Goal: Task Accomplishment & Management: Use online tool/utility

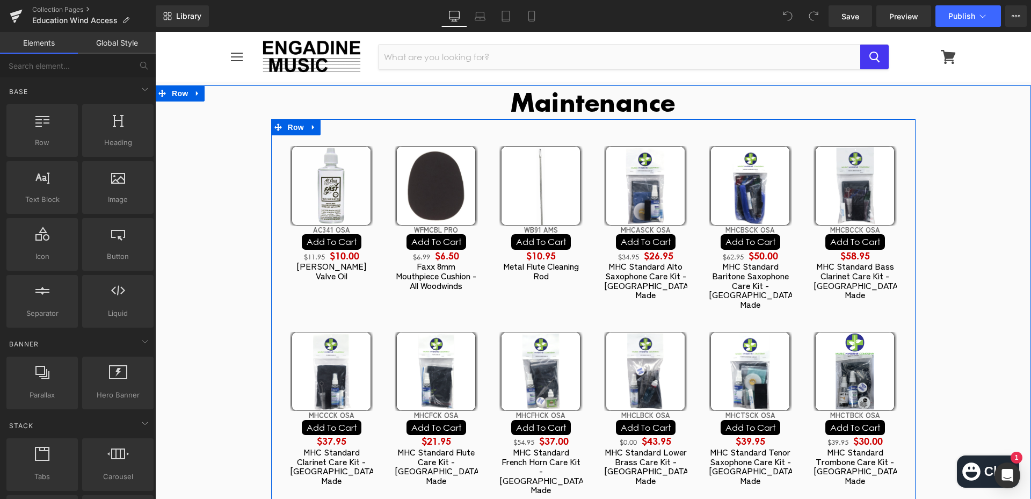
scroll to position [107, 0]
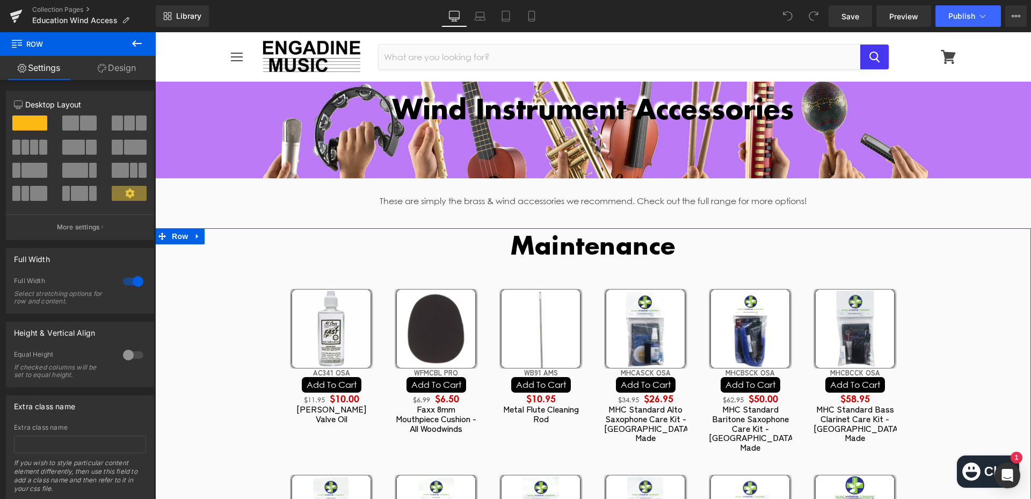
click at [310, 238] on icon at bounding box center [314, 237] width 8 height 8
click at [324, 237] on icon at bounding box center [328, 237] width 8 height 8
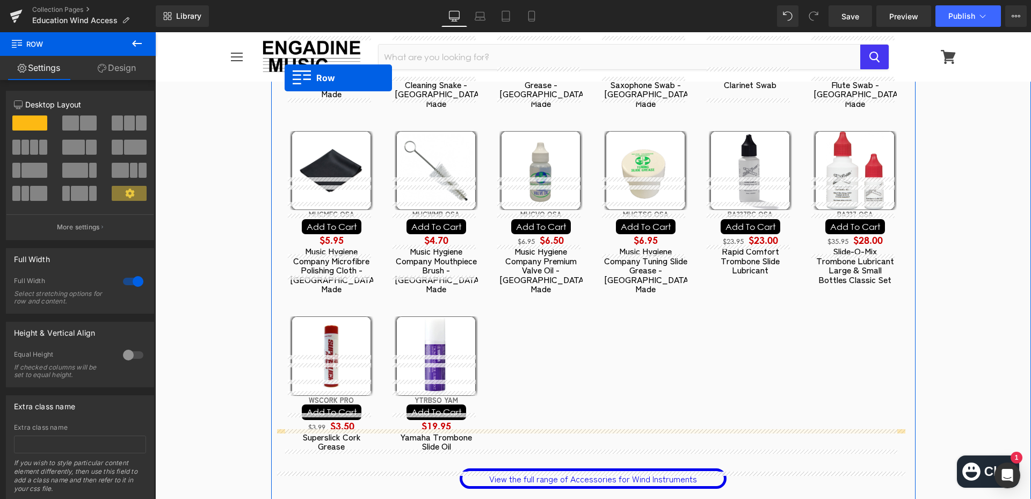
scroll to position [913, 0]
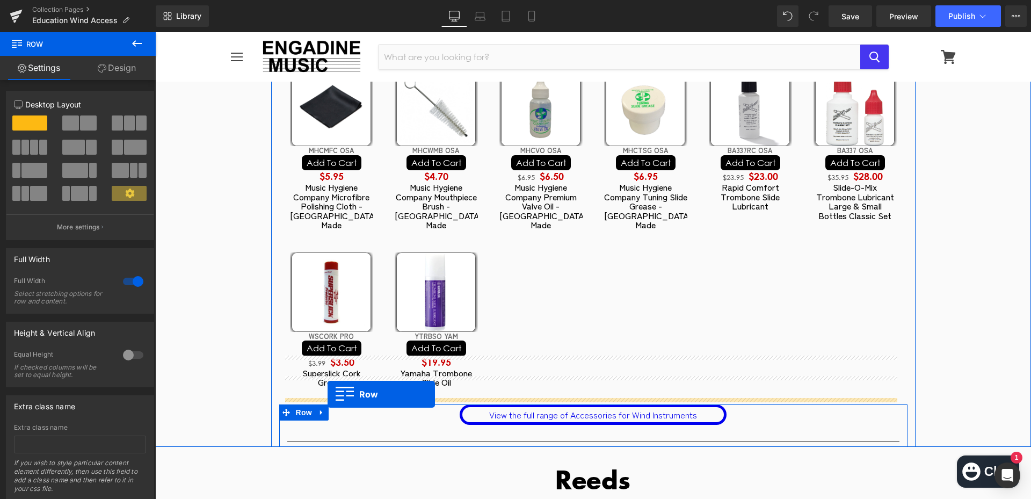
drag, startPoint x: 273, startPoint y: 269, endPoint x: 328, endPoint y: 394, distance: 137.1
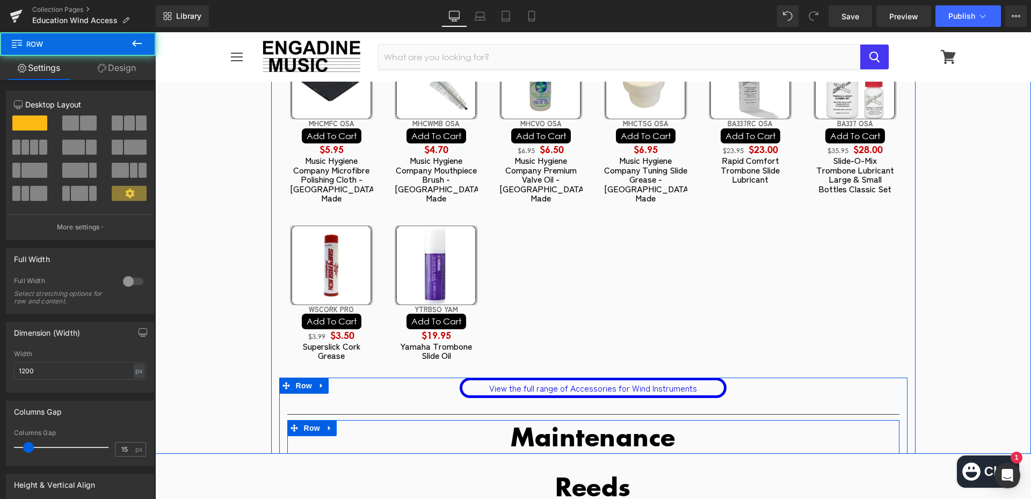
scroll to position [886, 0]
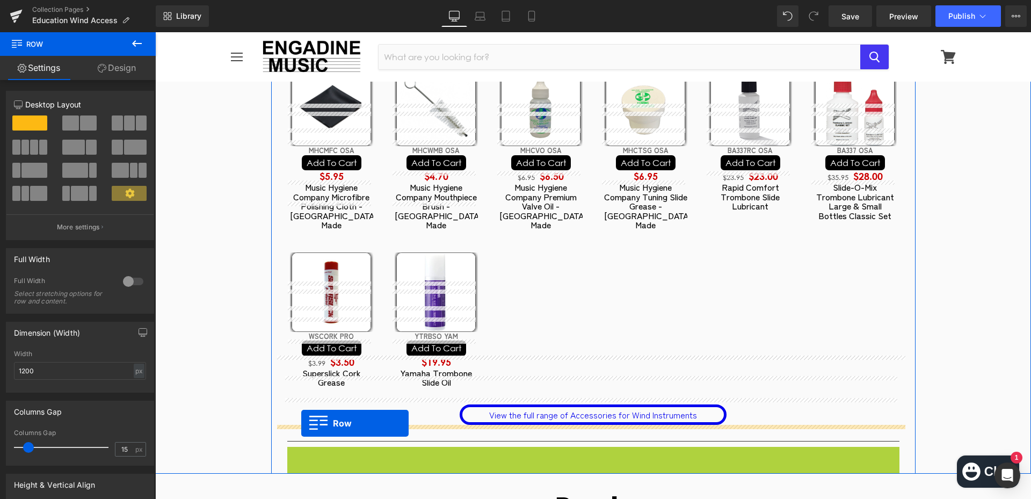
drag, startPoint x: 287, startPoint y: 402, endPoint x: 301, endPoint y: 423, distance: 25.2
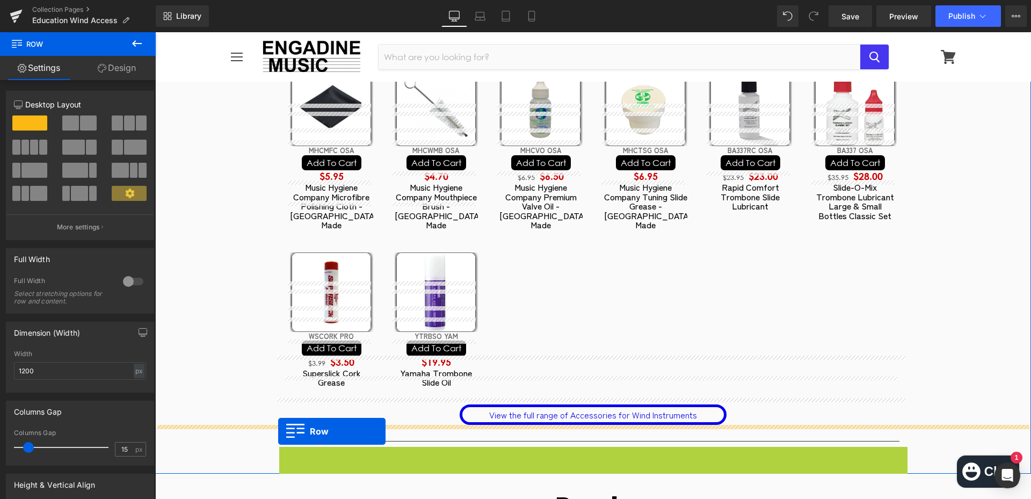
drag, startPoint x: 281, startPoint y: 407, endPoint x: 278, endPoint y: 431, distance: 24.4
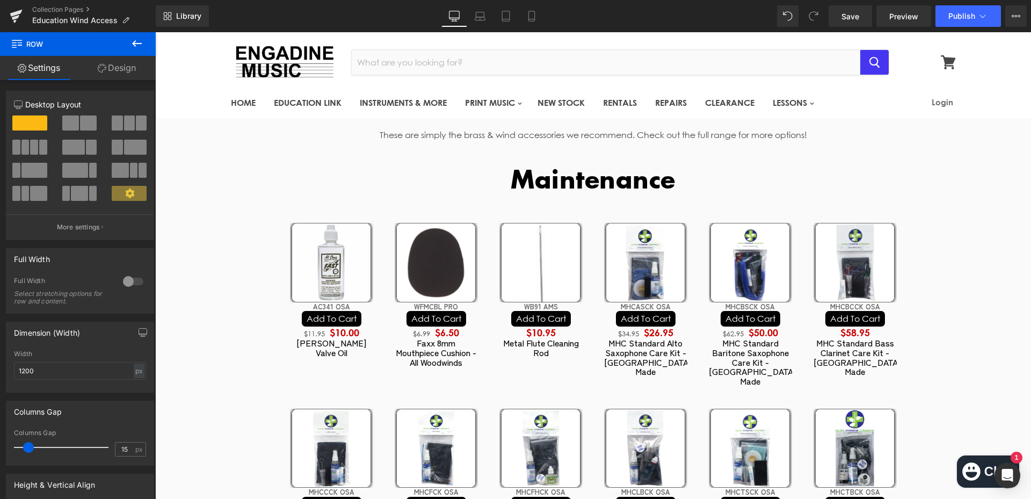
scroll to position [0, 0]
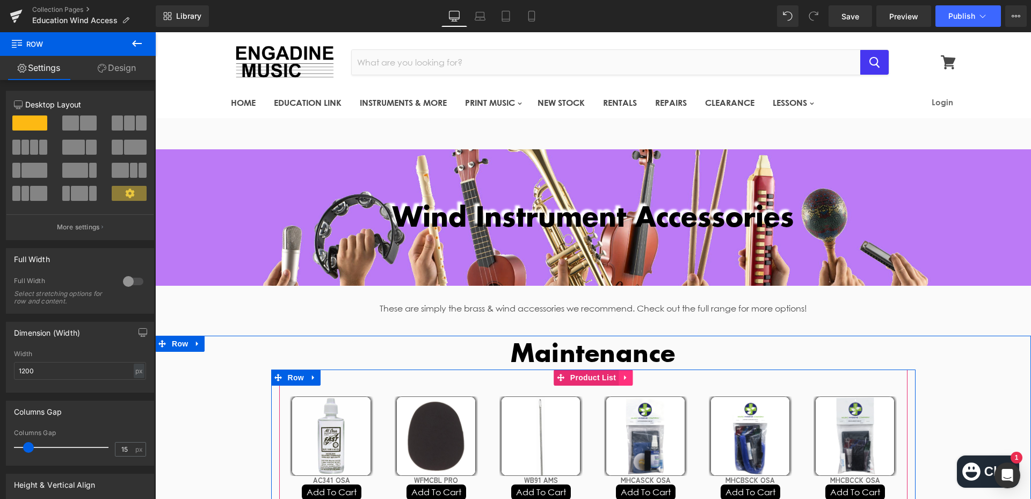
click at [622, 381] on icon at bounding box center [626, 378] width 8 height 8
click at [615, 379] on icon at bounding box center [619, 378] width 8 height 8
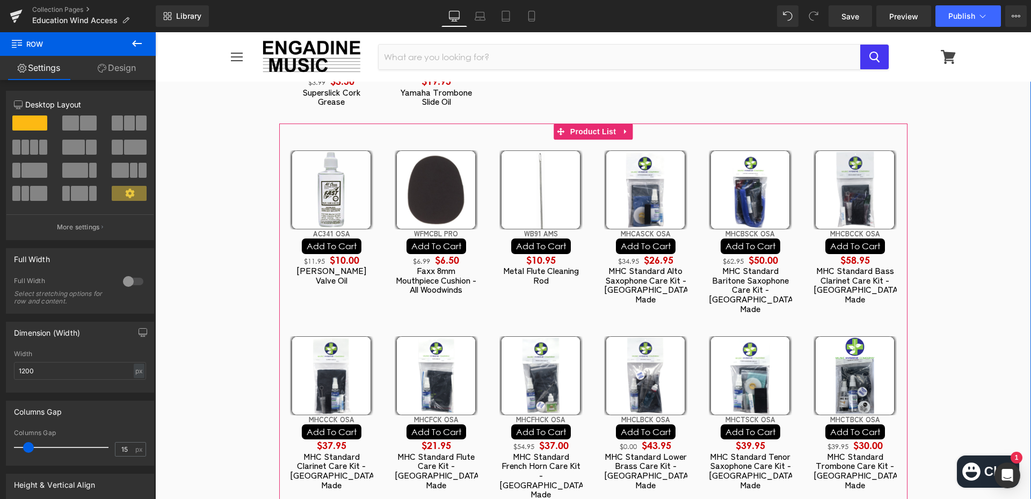
scroll to position [1006, 0]
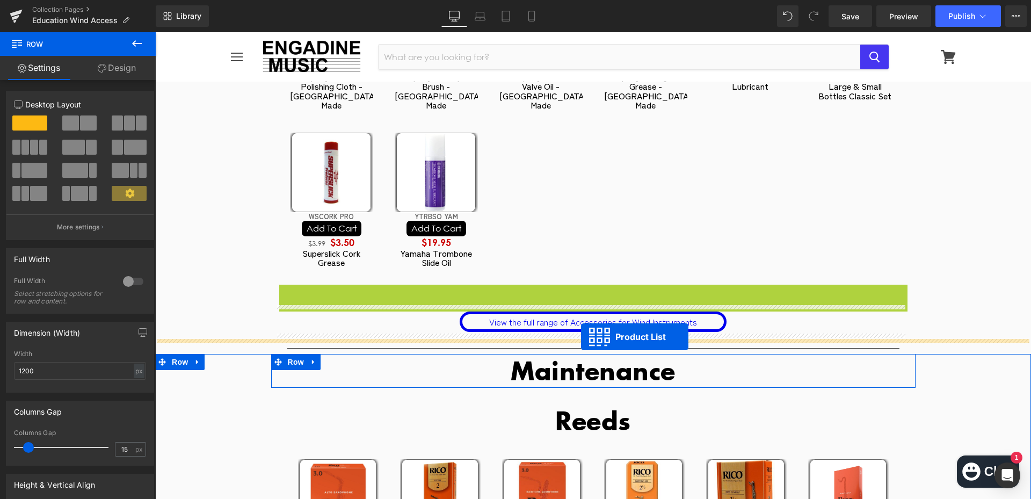
drag, startPoint x: 555, startPoint y: 245, endPoint x: 581, endPoint y: 337, distance: 95.0
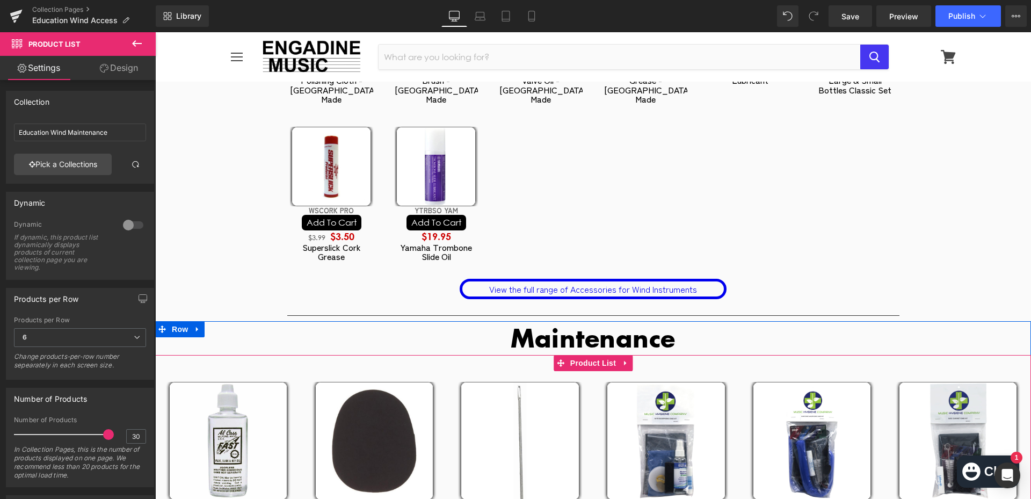
scroll to position [952, 0]
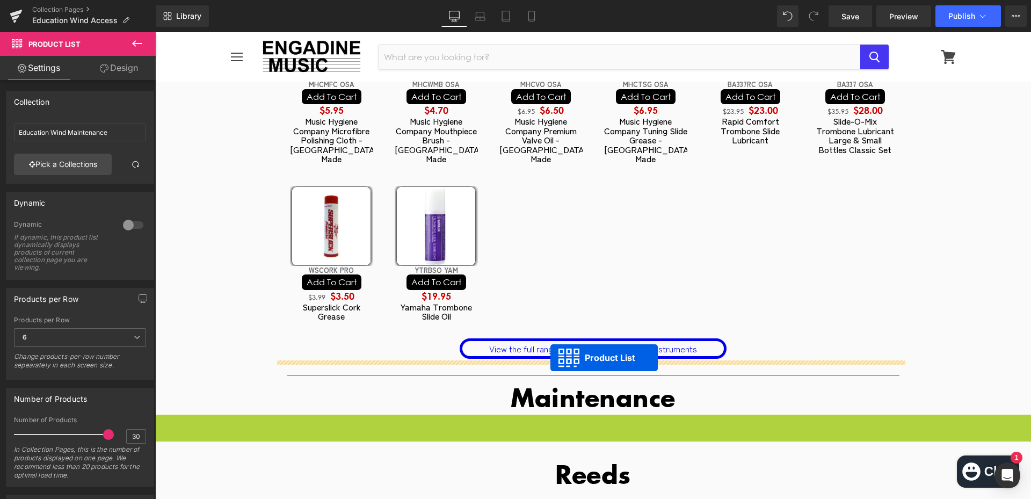
drag, startPoint x: 555, startPoint y: 375, endPoint x: 550, endPoint y: 358, distance: 17.7
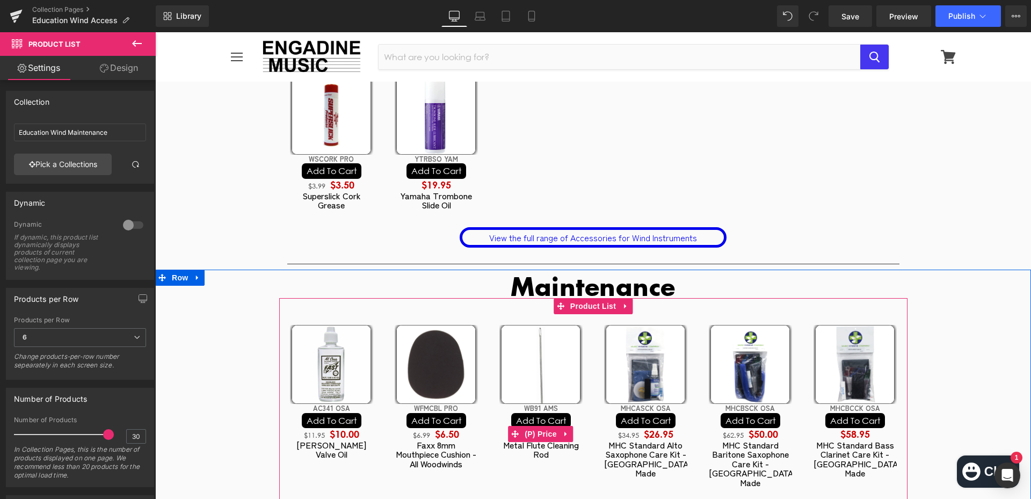
scroll to position [1060, 0]
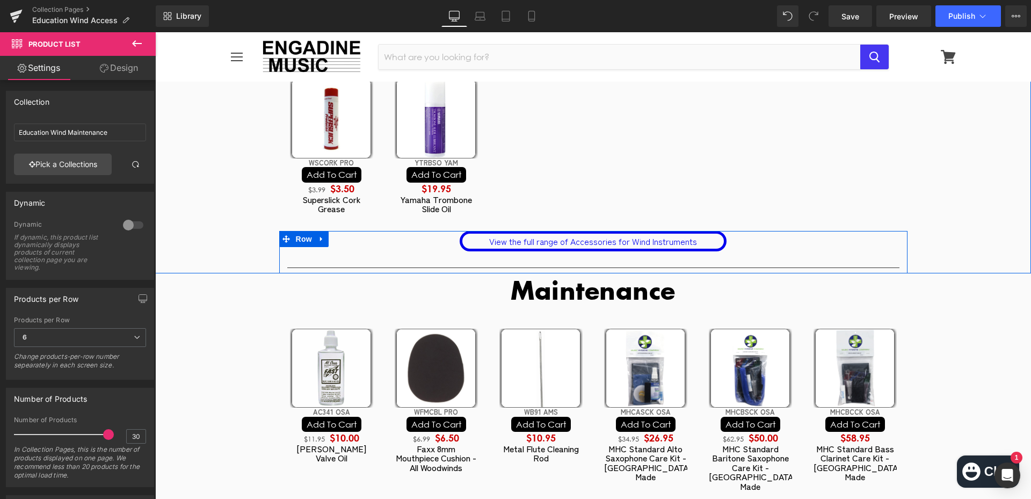
click at [494, 267] on hr at bounding box center [593, 270] width 612 height 6
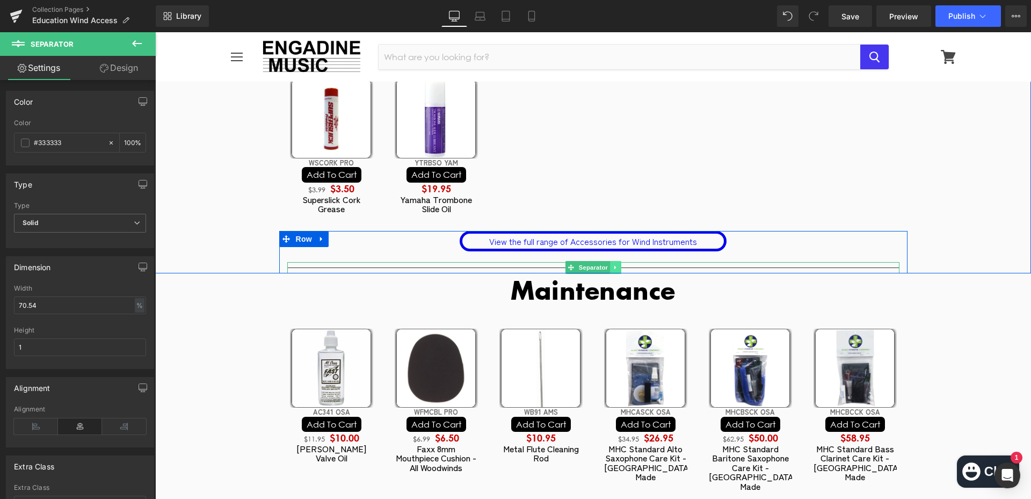
click at [614, 266] on icon at bounding box center [615, 268] width 2 height 4
click at [607, 264] on icon at bounding box center [610, 267] width 6 height 6
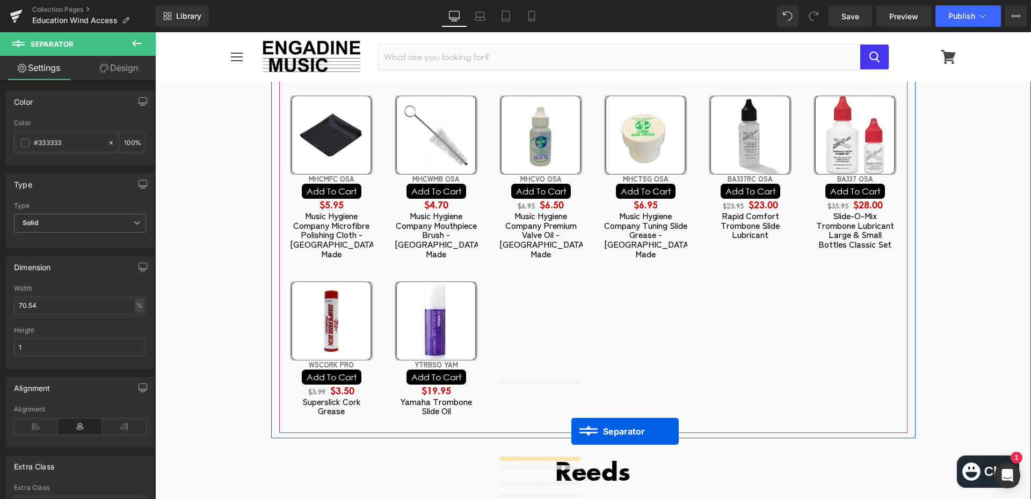
scroll to position [1919, 0]
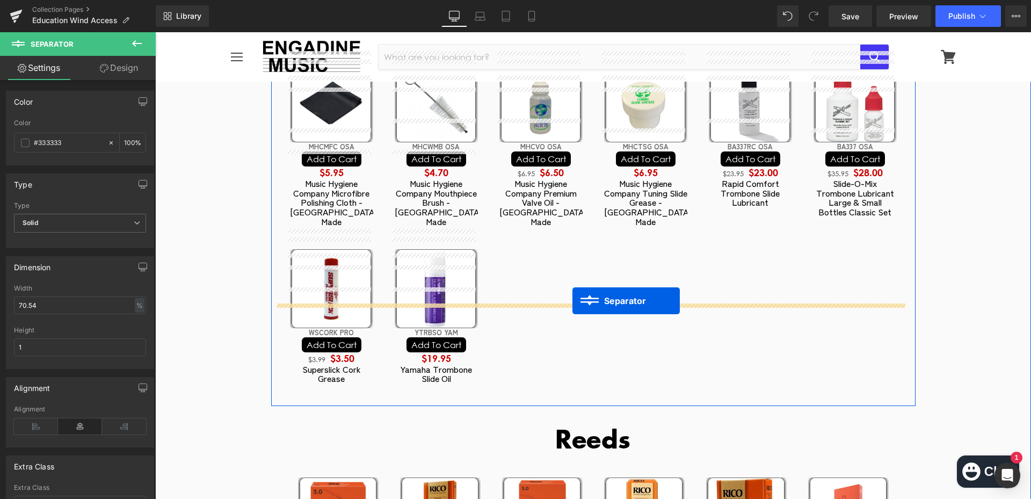
drag, startPoint x: 568, startPoint y: 241, endPoint x: 572, endPoint y: 301, distance: 59.8
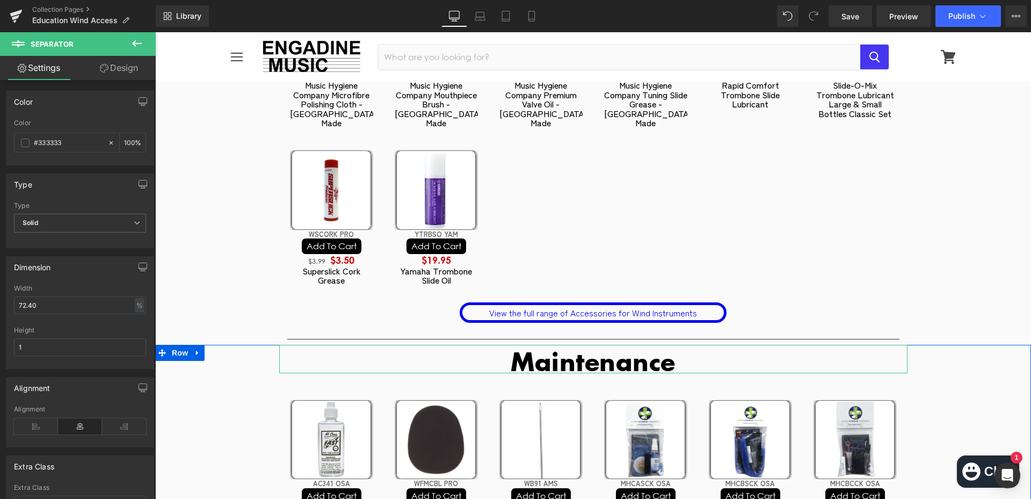
scroll to position [968, 0]
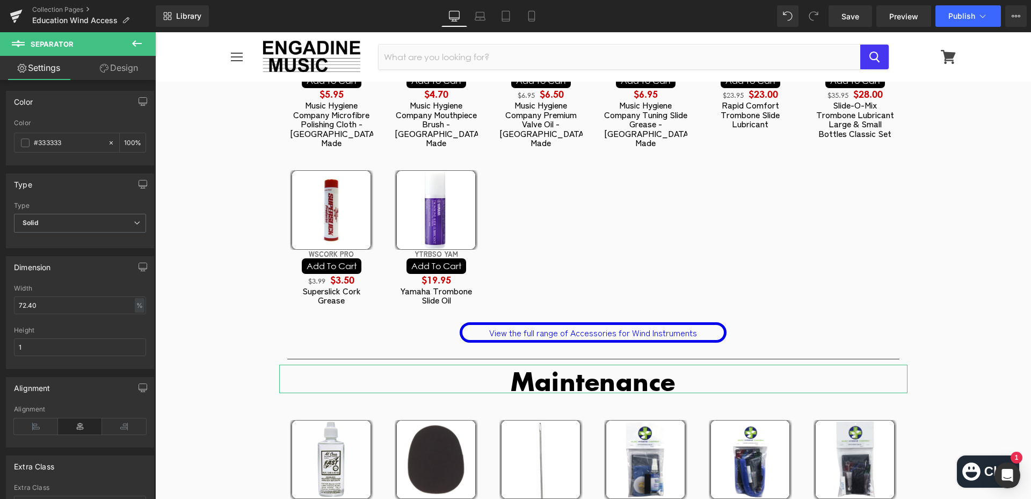
click at [590, 369] on h2 "Maintenance" at bounding box center [593, 381] width 628 height 24
click at [639, 369] on h2 "Maintenance" at bounding box center [593, 381] width 628 height 24
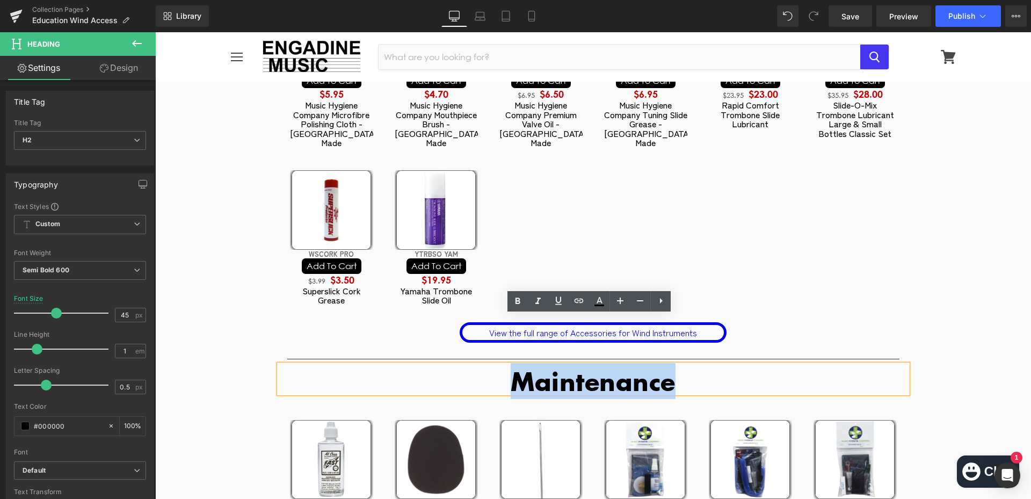
drag, startPoint x: 673, startPoint y: 333, endPoint x: 489, endPoint y: 331, distance: 184.2
click at [489, 369] on h2 "Maintenance" at bounding box center [593, 381] width 628 height 24
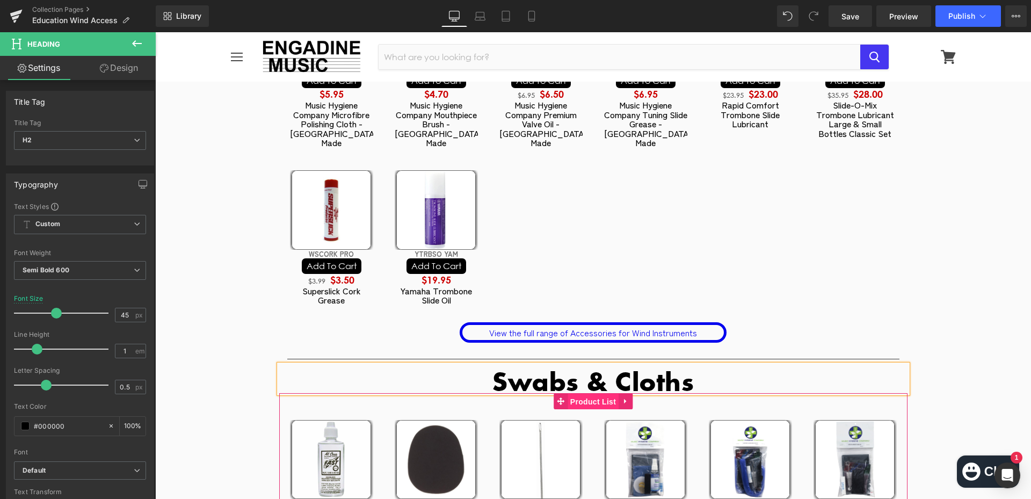
click at [586, 394] on span "Product List" at bounding box center [593, 402] width 51 height 16
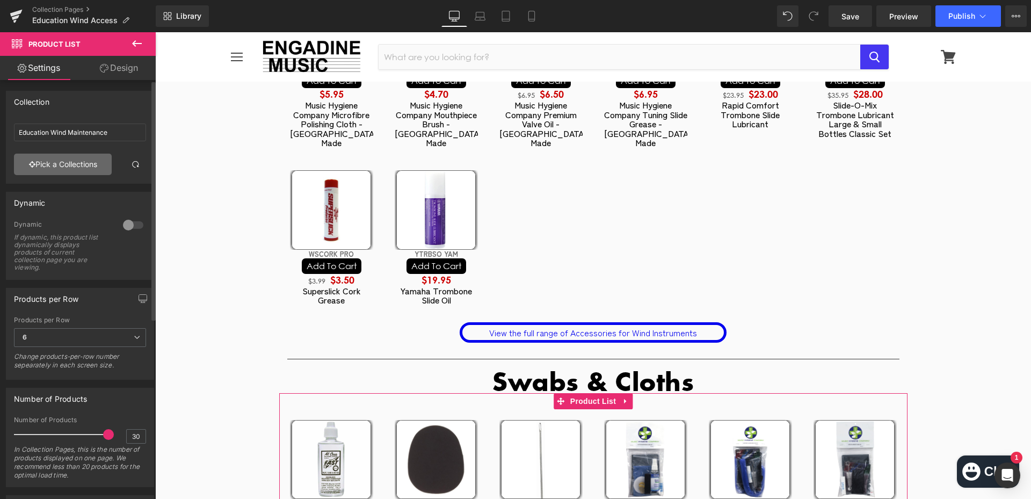
click at [96, 169] on link "Pick a Collections" at bounding box center [63, 164] width 98 height 21
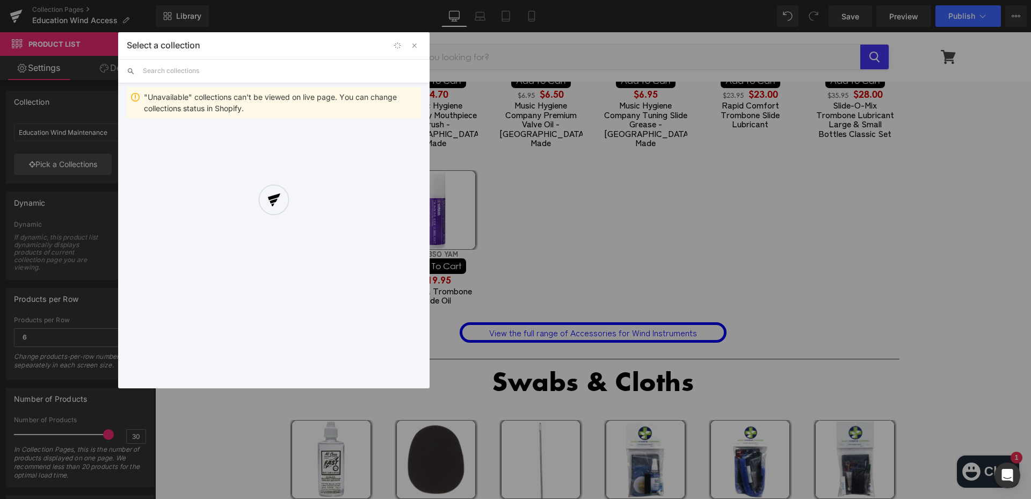
click at [176, 76] on div at bounding box center [273, 210] width 311 height 356
click at [176, 71] on div at bounding box center [273, 210] width 311 height 356
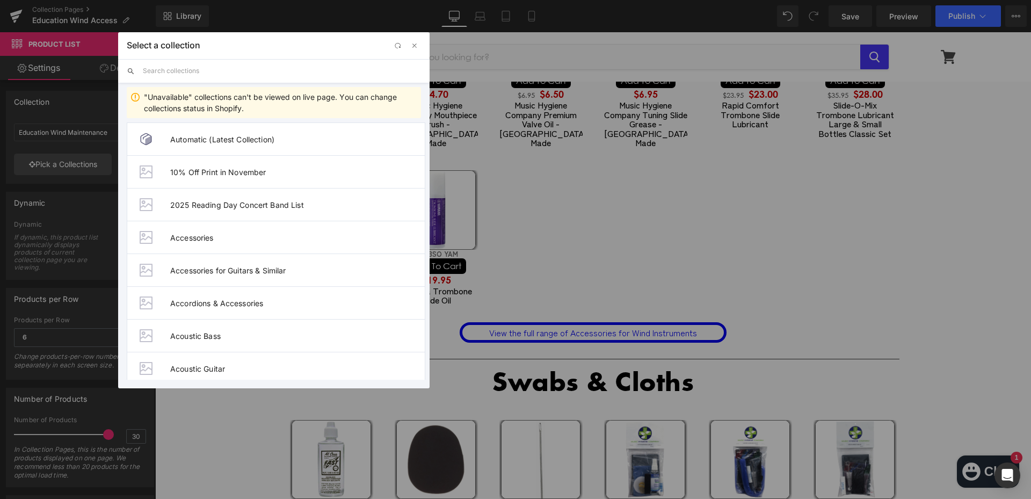
click at [176, 71] on input "text" at bounding box center [282, 71] width 278 height 24
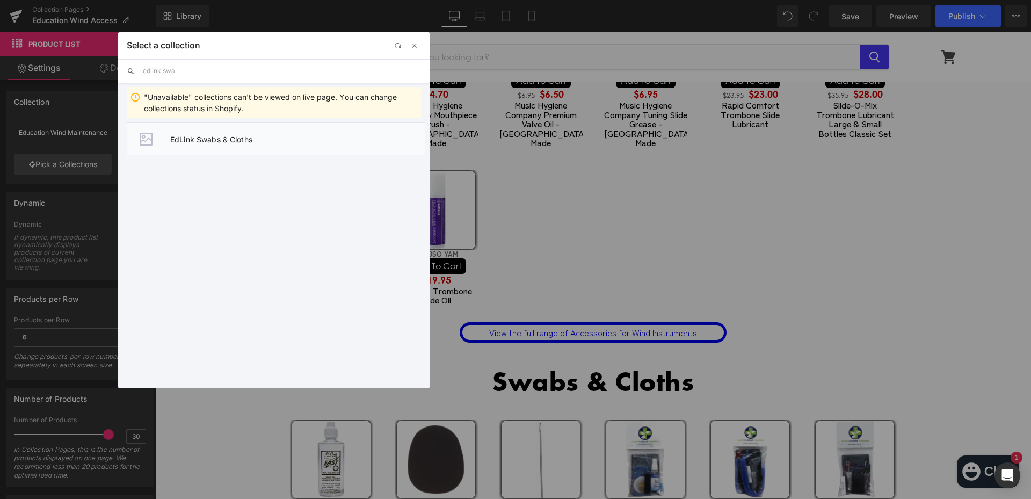
type input "edlink swa"
click at [238, 150] on li "EdLink Swabs & Cloths" at bounding box center [276, 138] width 299 height 33
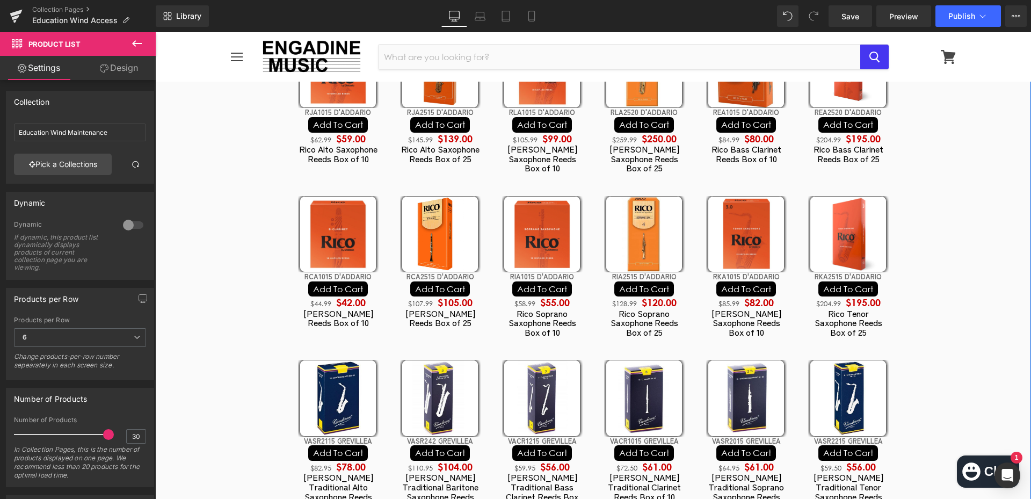
scroll to position [1989, 0]
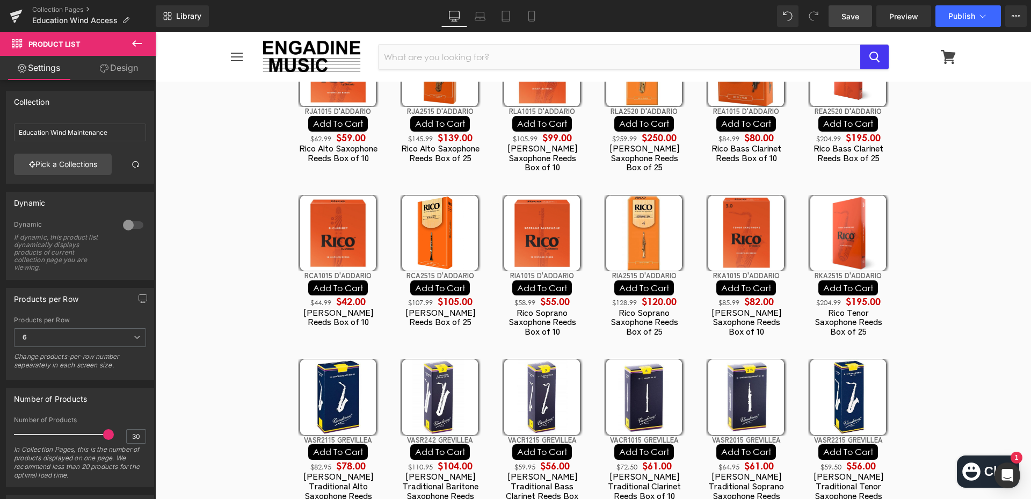
click at [853, 20] on span "Save" at bounding box center [851, 16] width 18 height 11
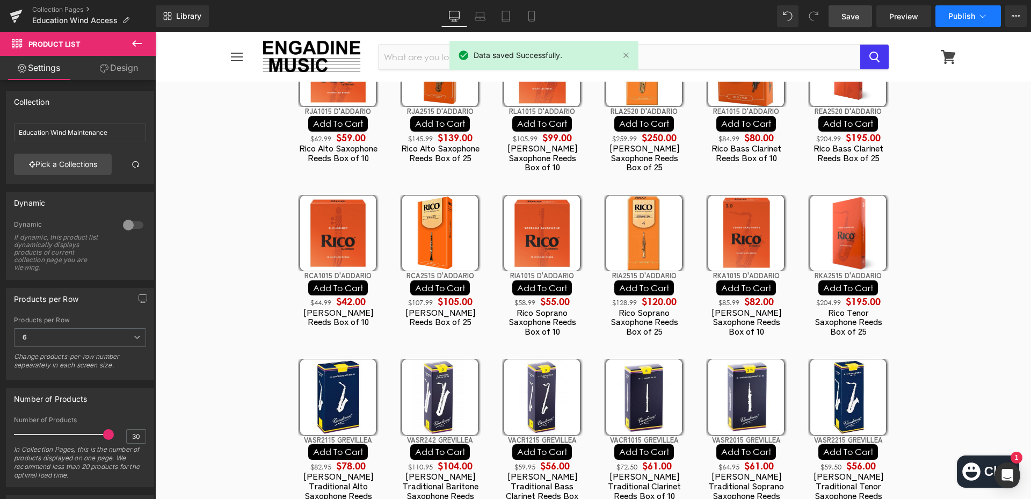
click at [947, 18] on button "Publish" at bounding box center [969, 15] width 66 height 21
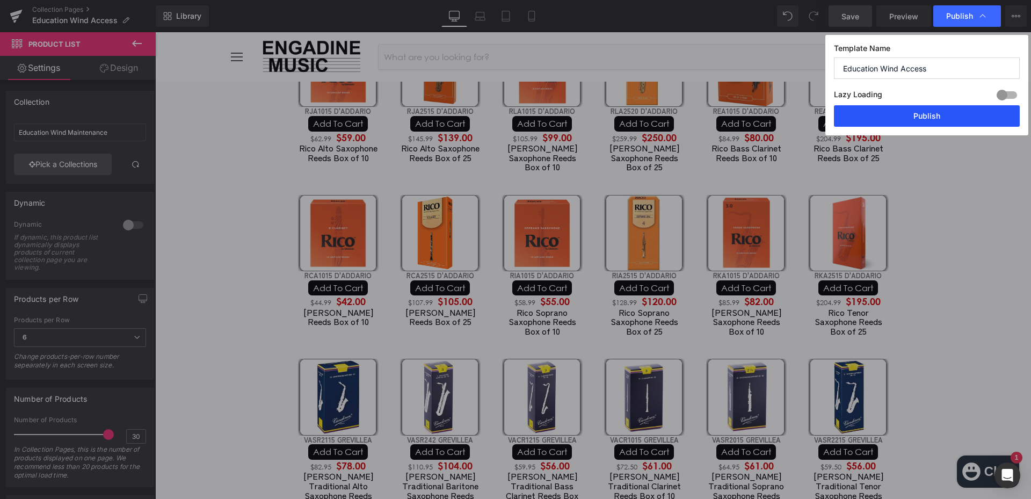
click at [947, 108] on button "Publish" at bounding box center [927, 115] width 186 height 21
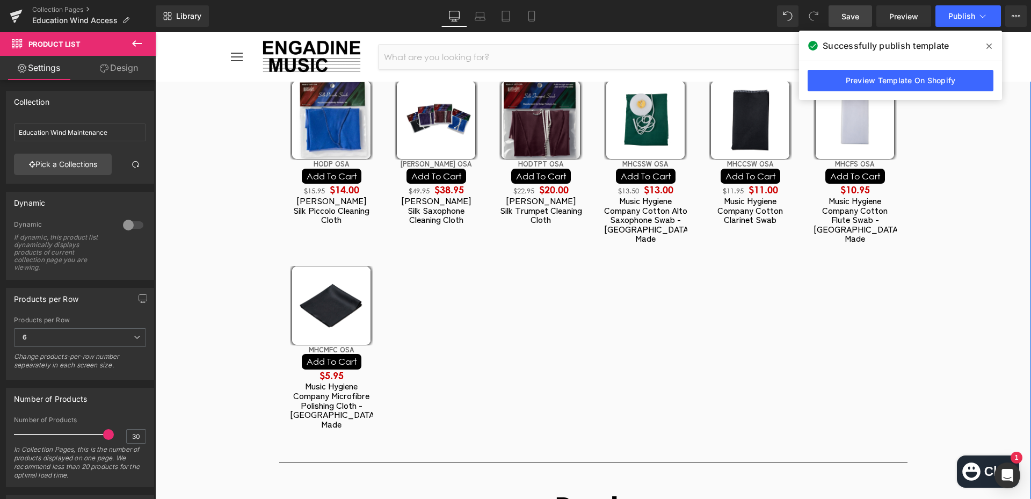
scroll to position [1290, 0]
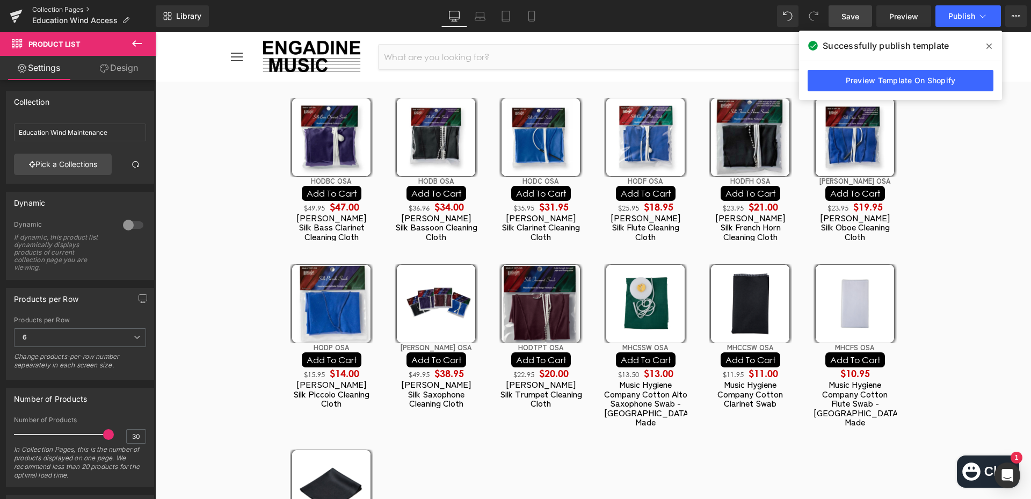
click at [54, 12] on link "Collection Pages" at bounding box center [94, 9] width 124 height 9
